Goal: Find specific page/section: Find specific page/section

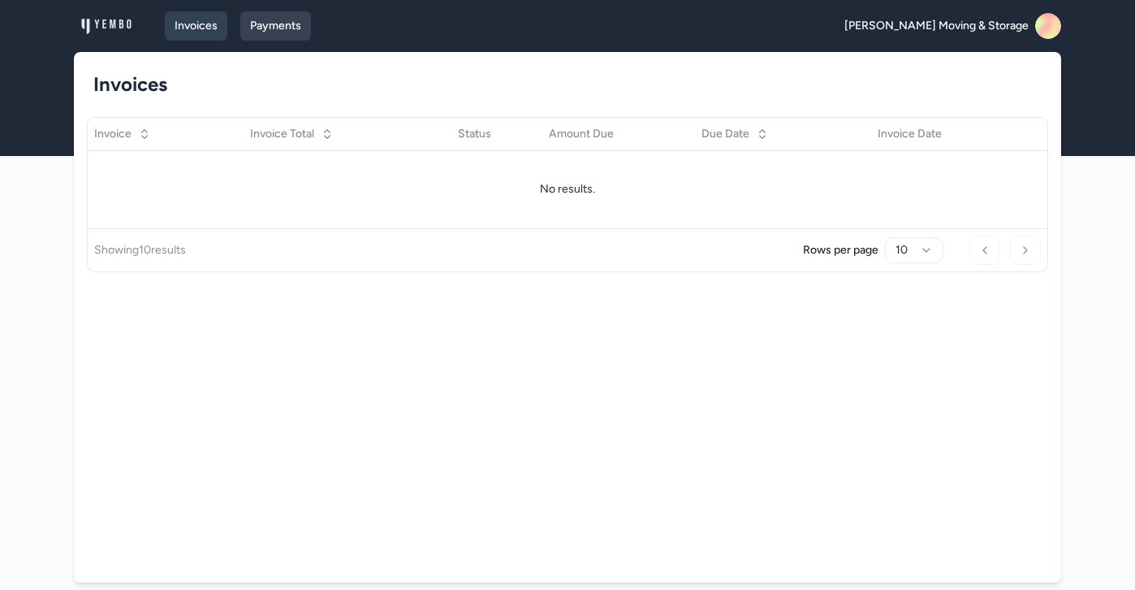
click at [292, 34] on link "Payments" at bounding box center [275, 25] width 71 height 29
click at [211, 28] on link "Invoices" at bounding box center [196, 25] width 63 height 29
